Goal: Task Accomplishment & Management: Use online tool/utility

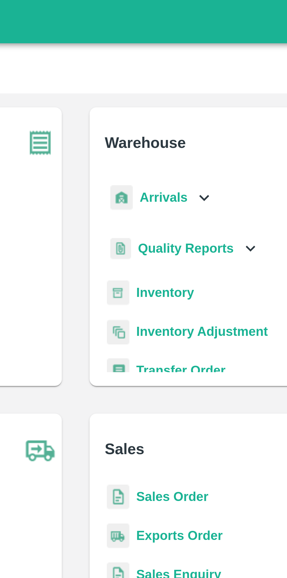
click at [186, 66] on icon at bounding box center [187, 67] width 6 height 6
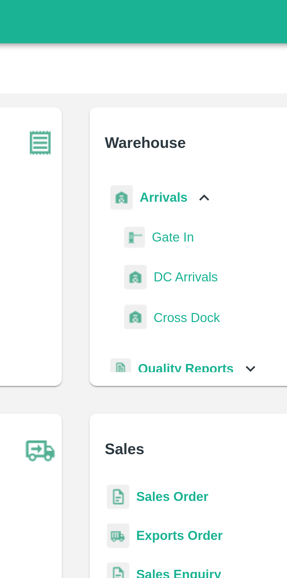
click at [181, 94] on span "DC Arrivals" at bounding box center [181, 93] width 22 height 6
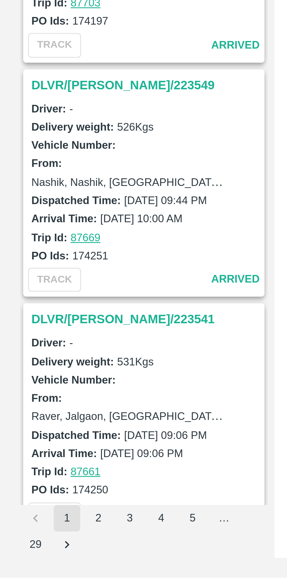
scroll to position [1602, 0]
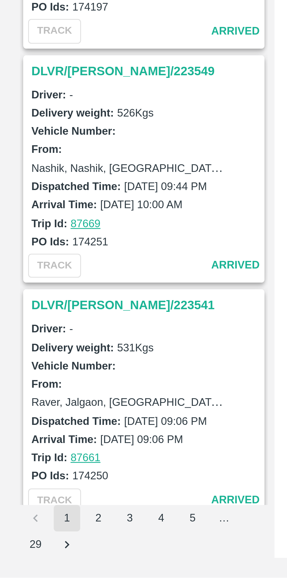
click at [21, 478] on h3 "DLVR/[PERSON_NAME]/223541" at bounding box center [51, 482] width 81 height 8
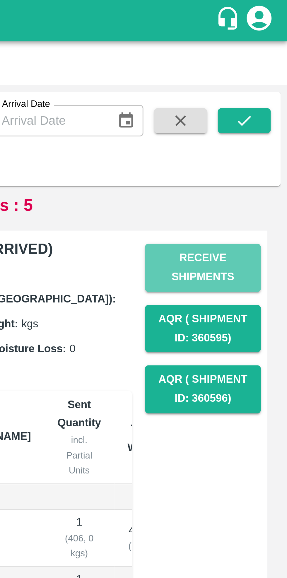
click at [259, 94] on button "Receive Shipments" at bounding box center [257, 94] width 41 height 17
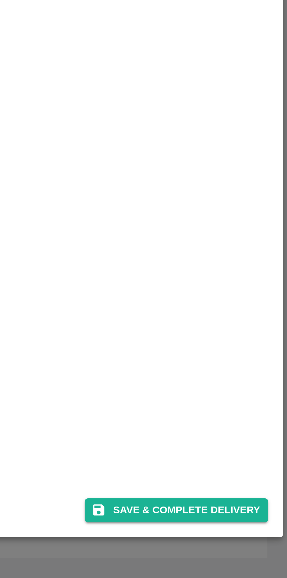
click at [255, 555] on button "Save & Complete Delivery" at bounding box center [247, 554] width 65 height 8
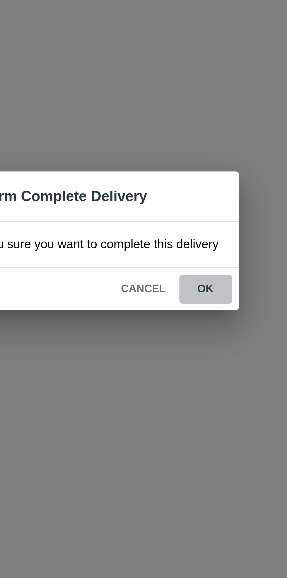
click at [184, 310] on button "ok" at bounding box center [184, 306] width 19 height 10
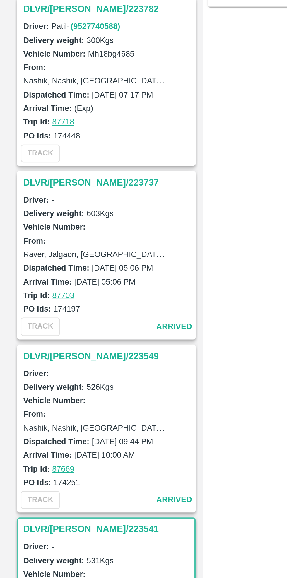
click at [32, 395] on h3 "DLVR/[PERSON_NAME]/223549" at bounding box center [51, 399] width 81 height 8
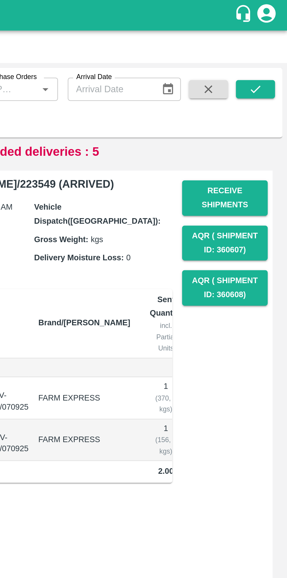
click at [260, 88] on button "Receive Shipments" at bounding box center [257, 94] width 41 height 17
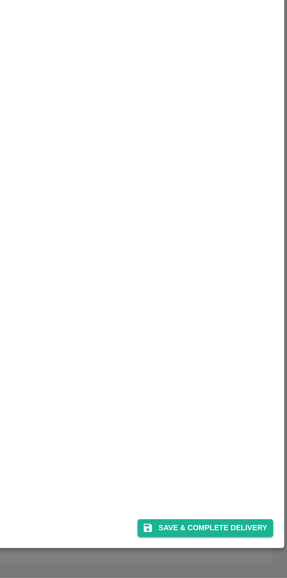
click at [251, 553] on button "Save & Complete Delivery" at bounding box center [247, 554] width 65 height 8
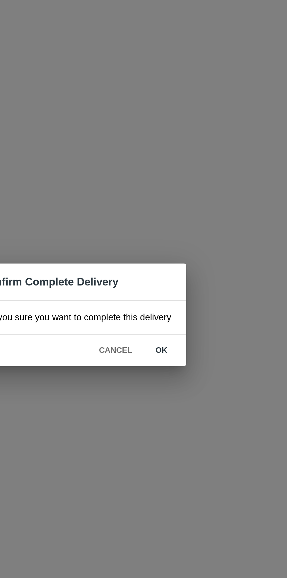
click at [183, 306] on button "ok" at bounding box center [184, 306] width 19 height 10
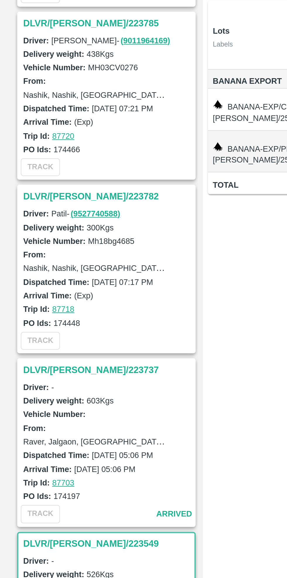
click at [29, 312] on h3 "DLVR/[PERSON_NAME]/223737" at bounding box center [51, 316] width 81 height 8
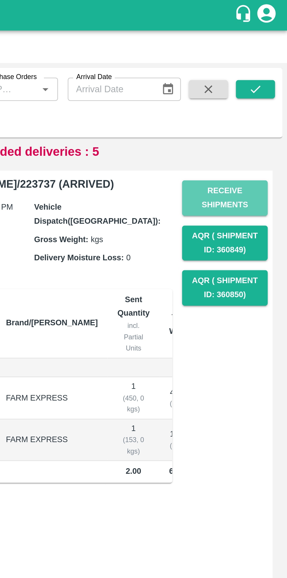
click at [258, 93] on button "Receive Shipments" at bounding box center [257, 94] width 41 height 17
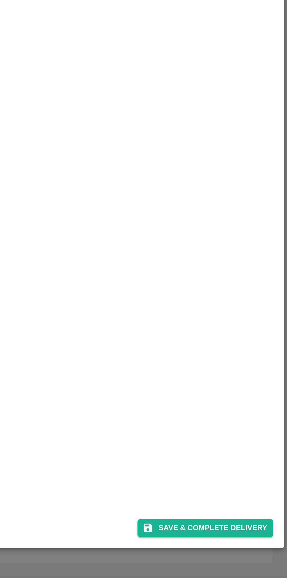
click at [252, 551] on button "Save & Complete Delivery" at bounding box center [247, 554] width 65 height 8
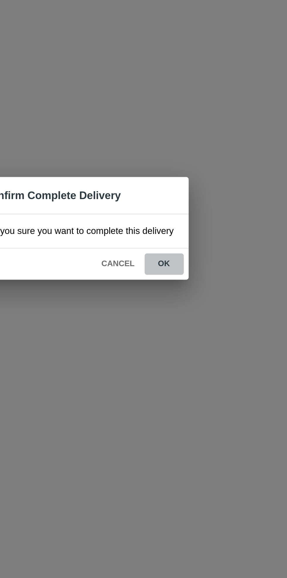
click at [182, 304] on button "ok" at bounding box center [184, 306] width 19 height 10
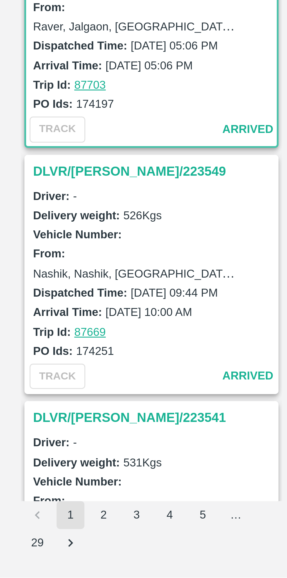
scroll to position [1602, 0]
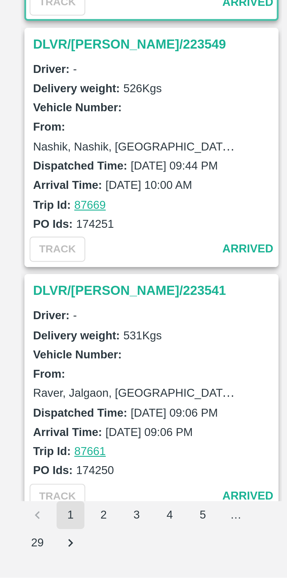
click at [35, 557] on button "2" at bounding box center [34, 556] width 9 height 9
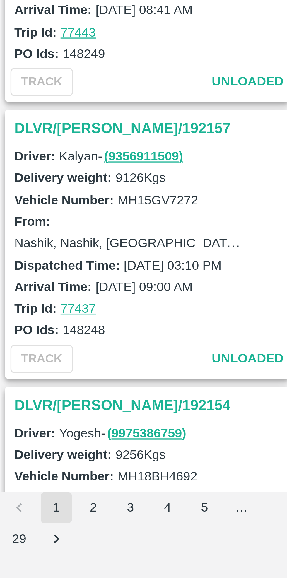
scroll to position [1511, 0]
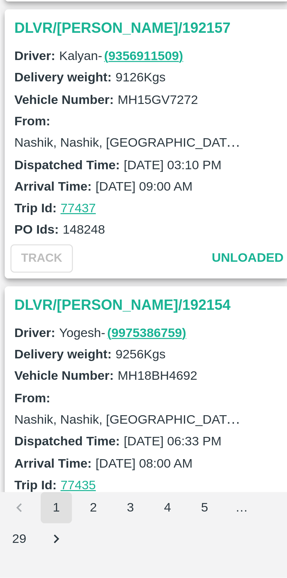
click at [25, 557] on button "1" at bounding box center [23, 556] width 9 height 9
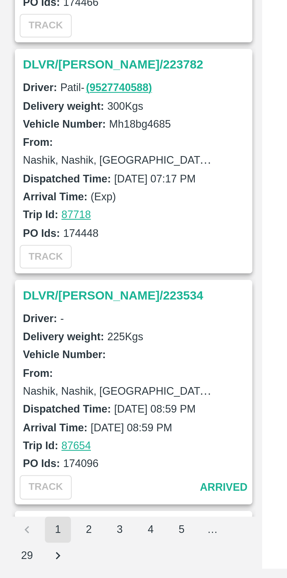
scroll to position [1445, 0]
click at [24, 469] on h3 "DLVR/[PERSON_NAME]/223534" at bounding box center [51, 473] width 81 height 8
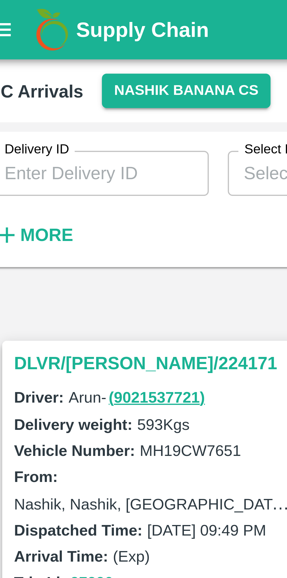
click at [16, 58] on strong "More" at bounding box center [19, 58] width 13 height 5
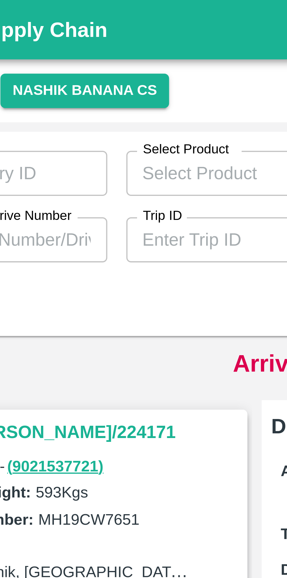
click at [86, 58] on input "Trip ID" at bounding box center [91, 59] width 54 height 11
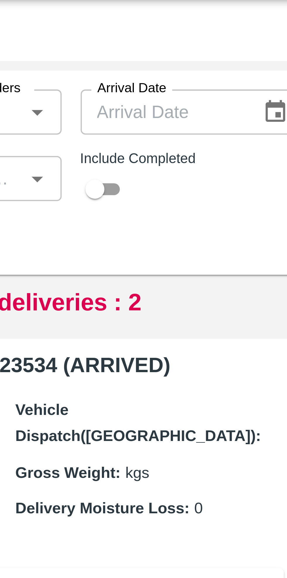
type input "86479"
click at [191, 63] on input "checkbox" at bounding box center [185, 61] width 21 height 7
checkbox input "true"
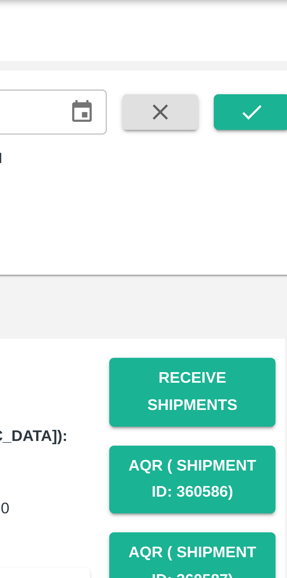
click at [271, 43] on icon "submit" at bounding box center [272, 43] width 6 height 6
